Goal: Information Seeking & Learning: Learn about a topic

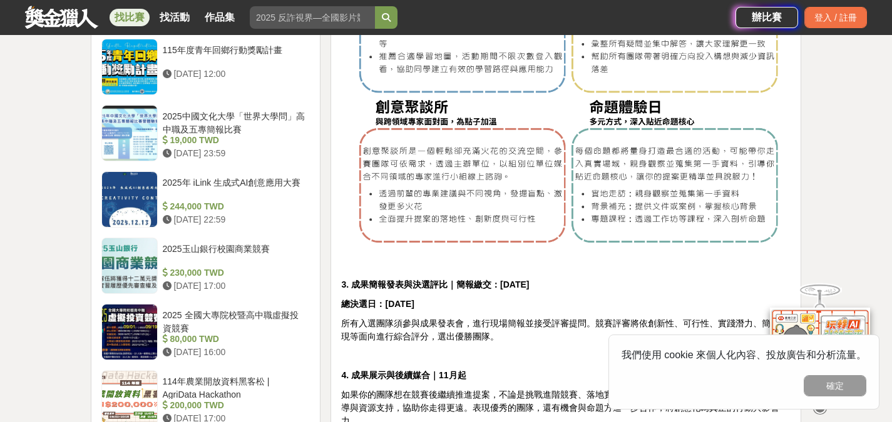
scroll to position [1502, 0]
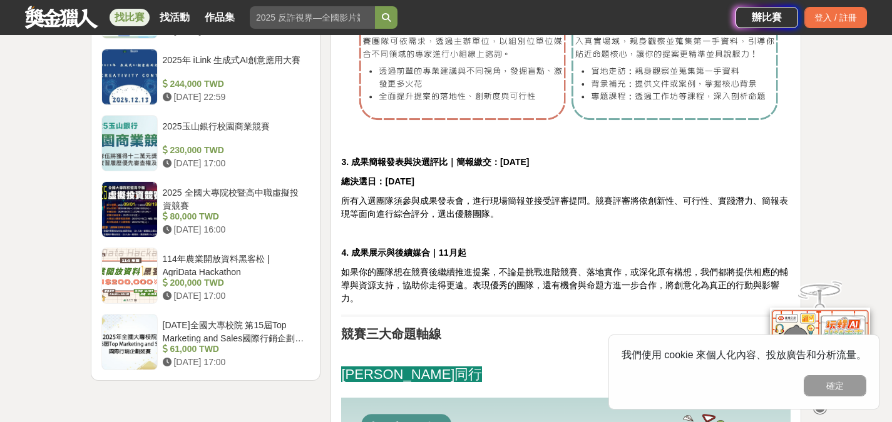
drag, startPoint x: 564, startPoint y: 150, endPoint x: 463, endPoint y: 150, distance: 100.7
click at [463, 156] on p "3. 成果簡報發表與決選評比｜簡報繳交：[DATE]" at bounding box center [565, 162] width 449 height 13
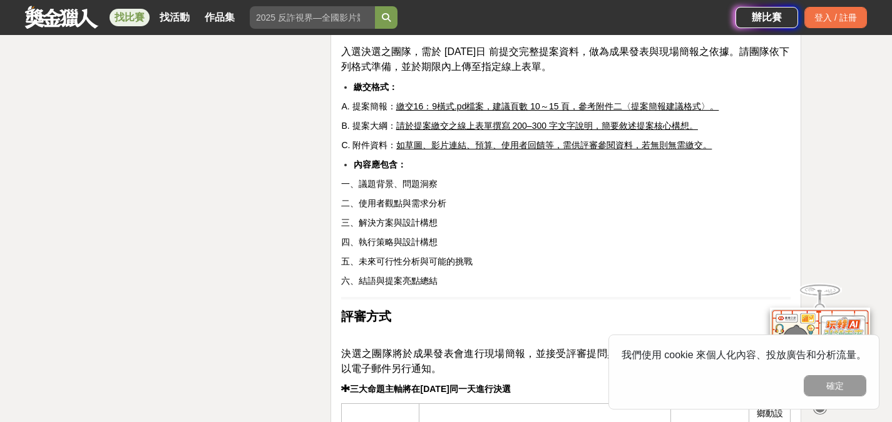
scroll to position [3316, 0]
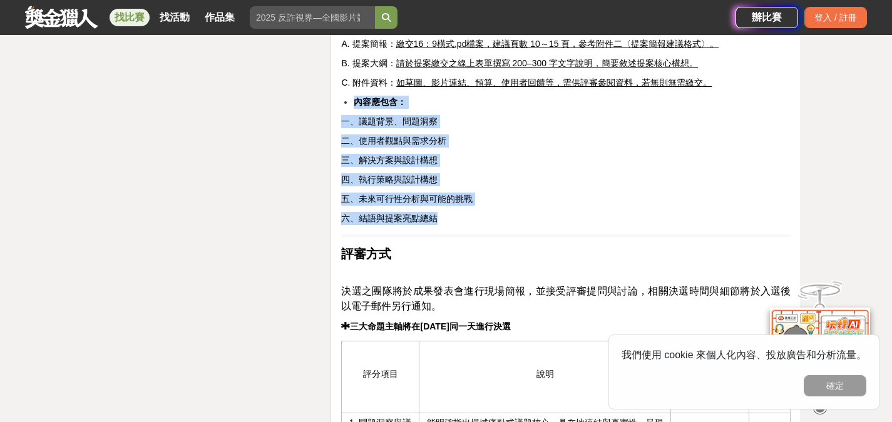
drag, startPoint x: 437, startPoint y: 201, endPoint x: 335, endPoint y: 86, distance: 154.2
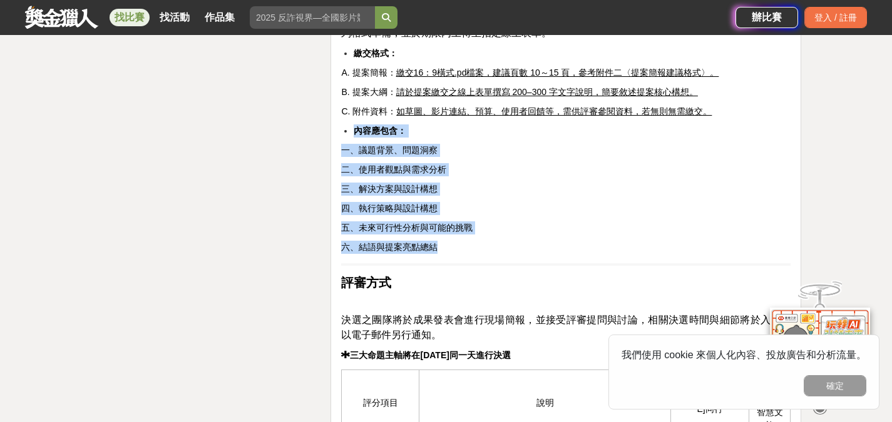
scroll to position [3253, 0]
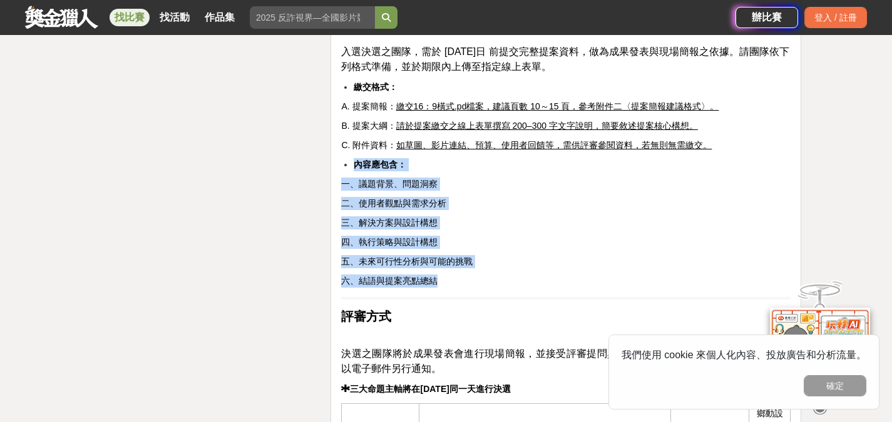
click at [447, 257] on span "五、未來可行性分析與可能的挑戰" at bounding box center [406, 262] width 131 height 10
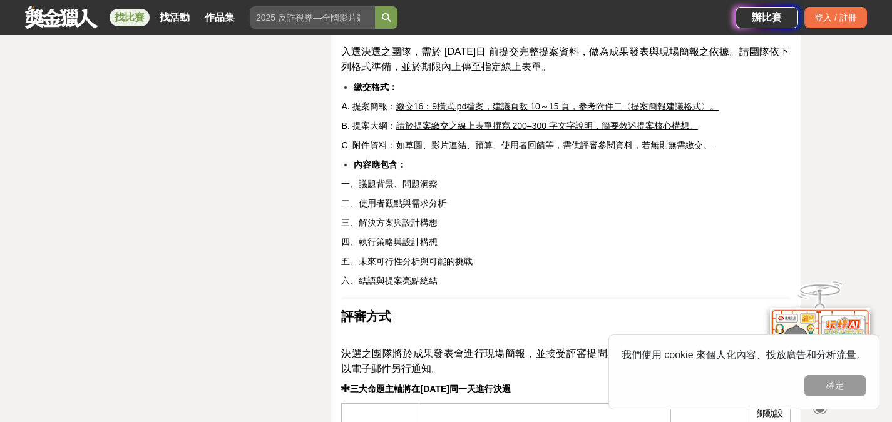
click at [437, 275] on p "六、結語與提案亮點總結" at bounding box center [565, 281] width 449 height 13
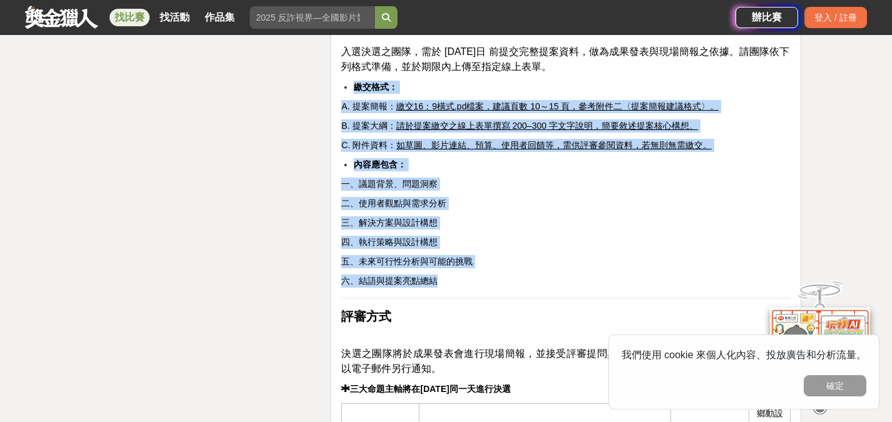
drag, startPoint x: 436, startPoint y: 267, endPoint x: 338, endPoint y: 71, distance: 218.8
copy div "繳交格式： A. 提案簡報： 繳交16：9橫式.pd檔案，建議頁數 10～15 頁，參考附件二〈提案簡報建議格式〉。 B. 提案大綱： 請於提案繳交之線上表單…"
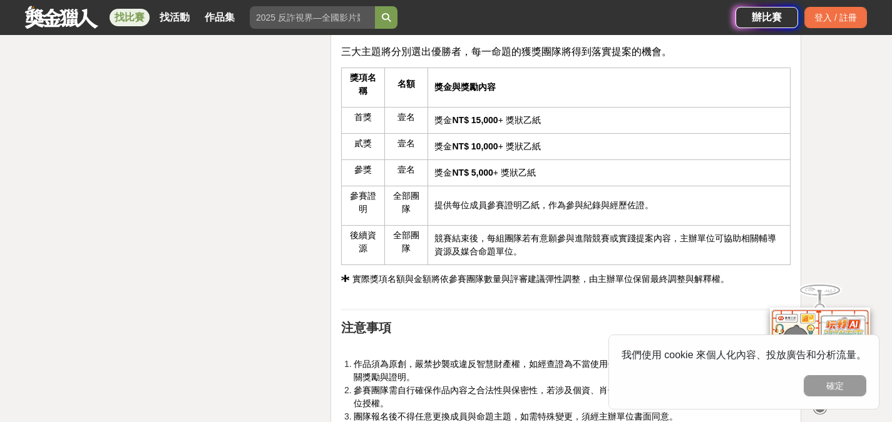
scroll to position [4004, 0]
